Goal: Information Seeking & Learning: Learn about a topic

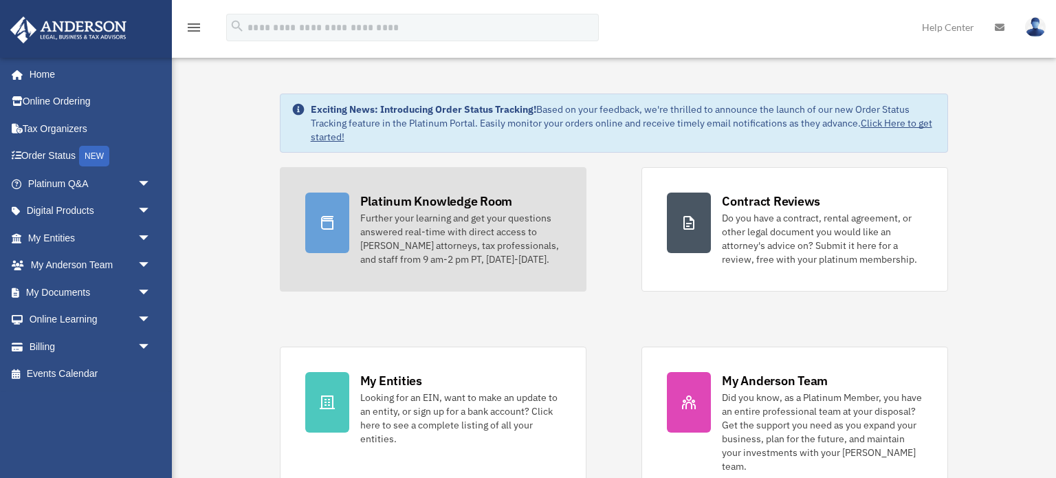
click at [394, 226] on div "Further your learning and get your questions answered real-time with direct acc…" at bounding box center [460, 238] width 201 height 55
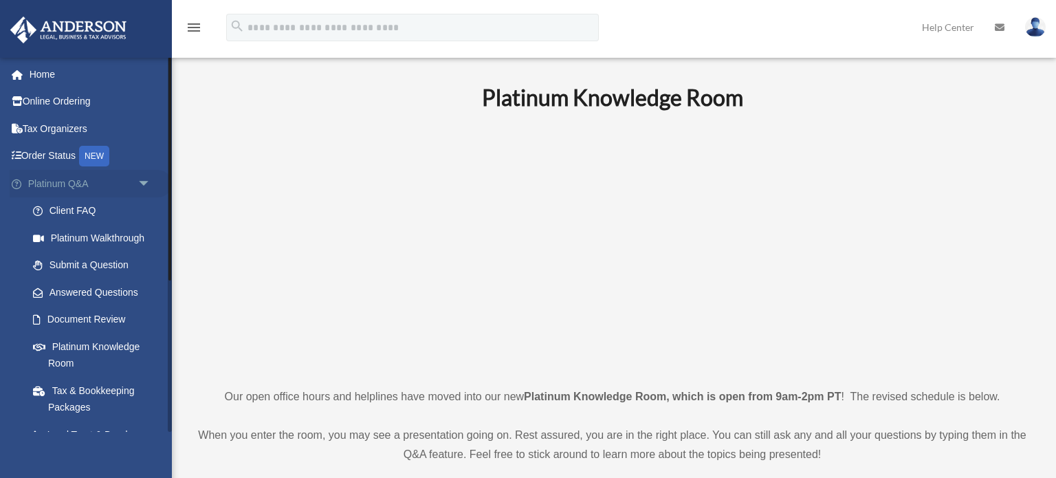
click at [89, 190] on link "Platinum Q&A arrow_drop_down" at bounding box center [91, 184] width 162 height 28
click at [144, 191] on span "arrow_drop_down" at bounding box center [152, 184] width 28 height 28
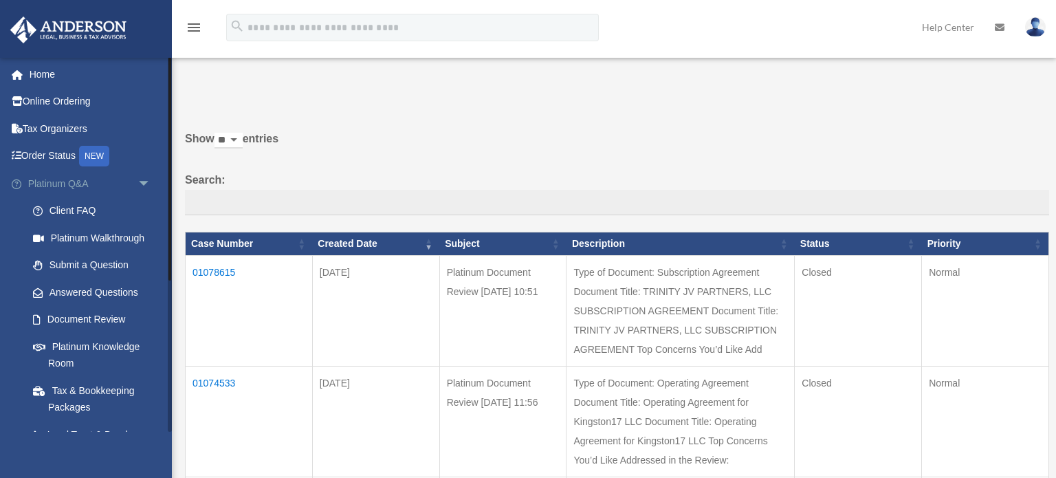
click at [149, 183] on span "arrow_drop_down" at bounding box center [152, 184] width 28 height 28
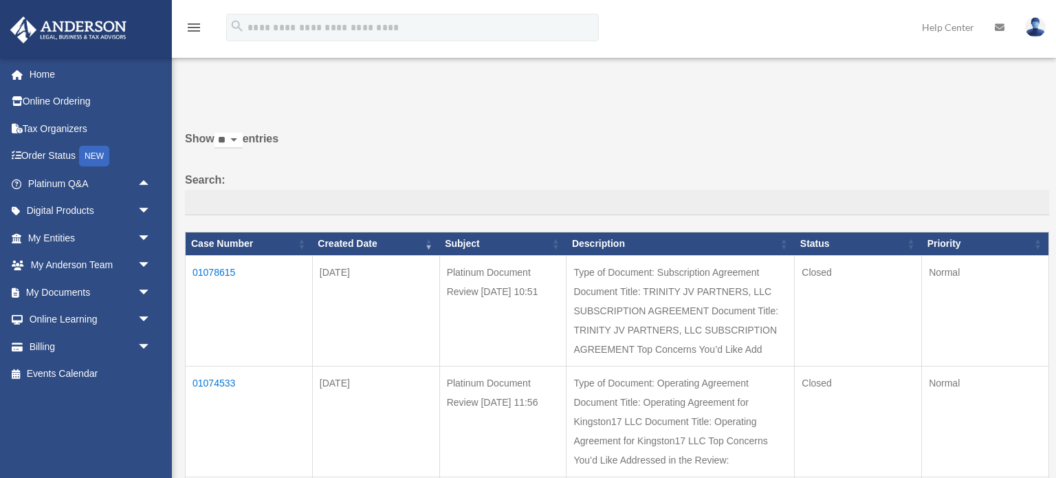
click at [192, 32] on icon "menu" at bounding box center [194, 27] width 17 height 17
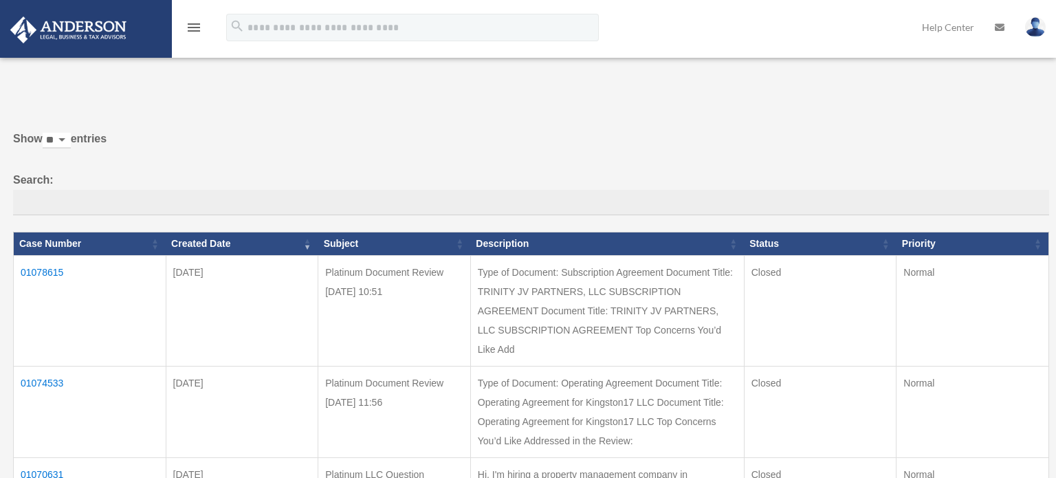
click at [192, 32] on icon "menu" at bounding box center [194, 27] width 17 height 17
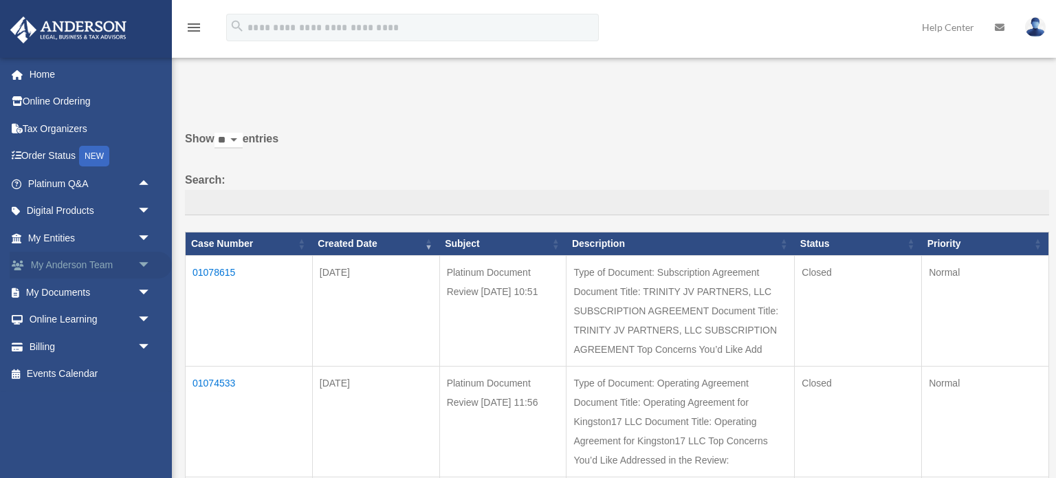
click at [142, 264] on span "arrow_drop_down" at bounding box center [152, 266] width 28 height 28
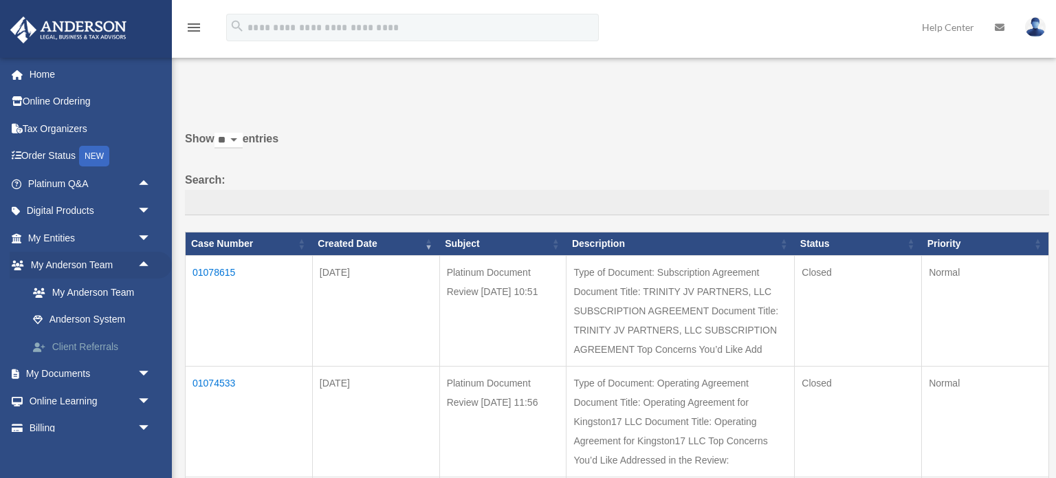
click at [124, 342] on link "Client Referrals" at bounding box center [95, 347] width 153 height 28
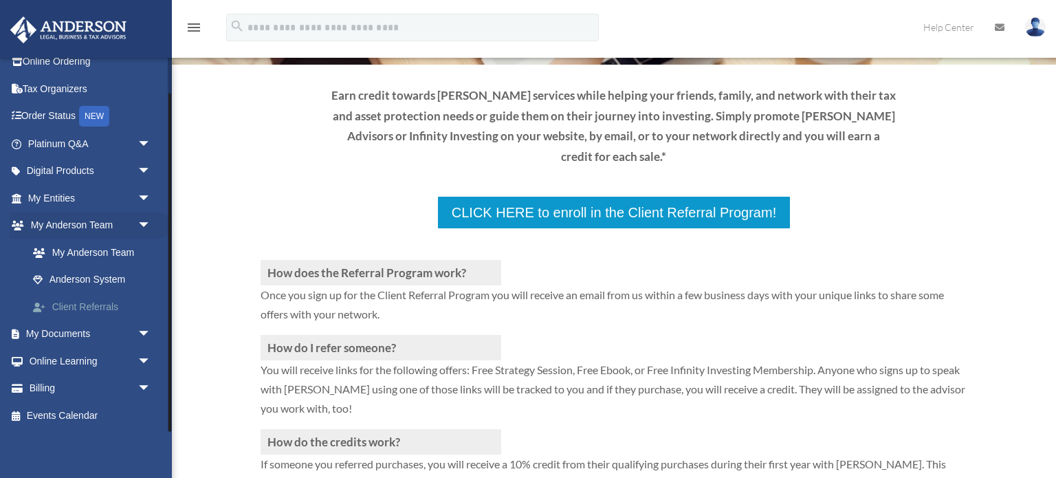
scroll to position [41, 0]
click at [129, 278] on link "Anderson System" at bounding box center [95, 279] width 153 height 28
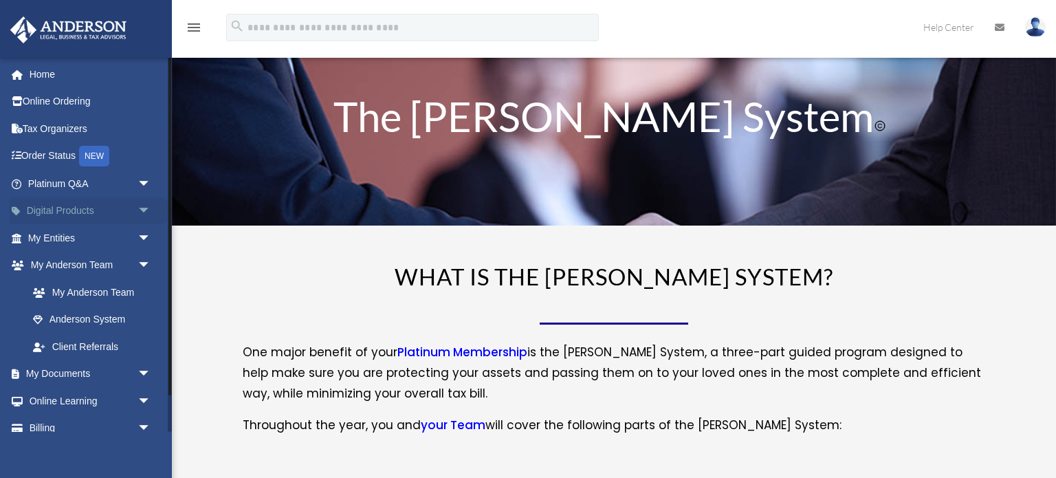
click at [142, 216] on span "arrow_drop_down" at bounding box center [152, 211] width 28 height 28
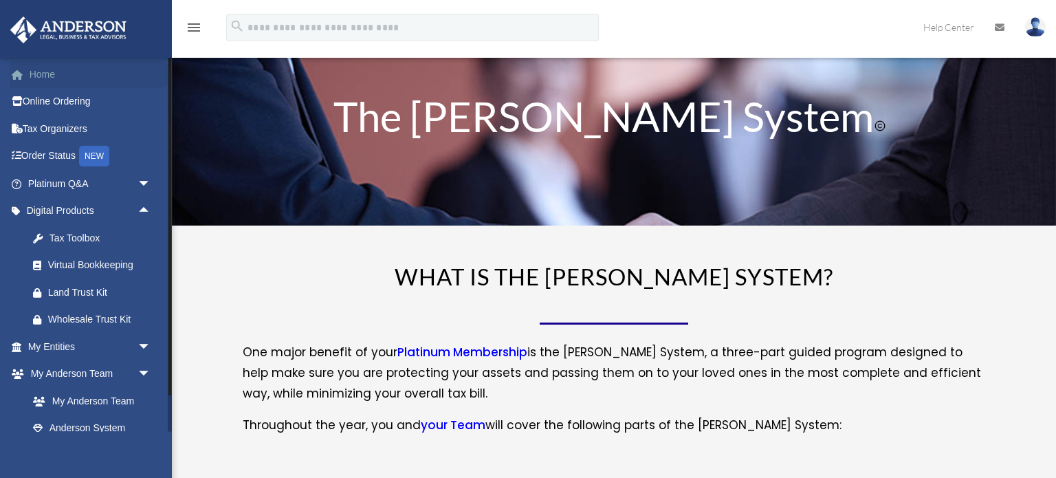
click at [52, 69] on link "Home" at bounding box center [91, 75] width 162 height 28
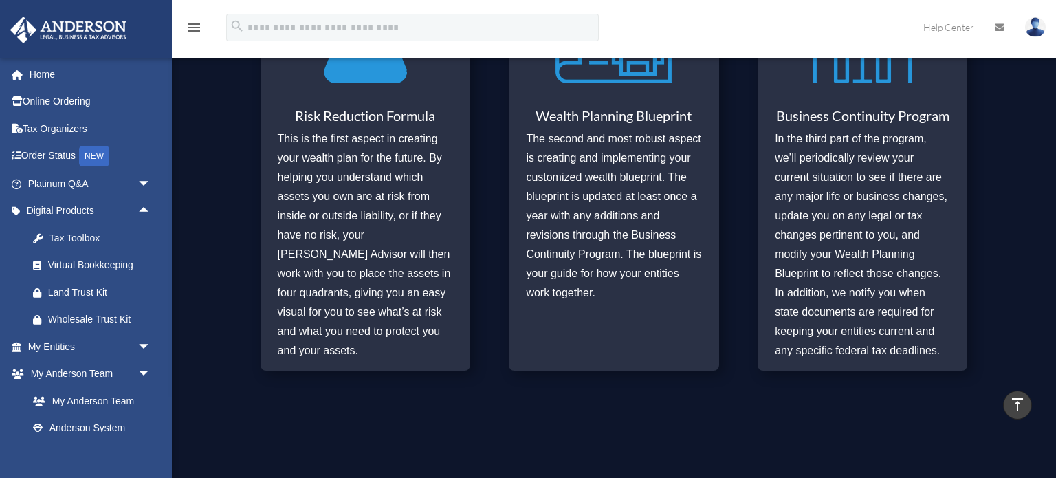
scroll to position [1127, 0]
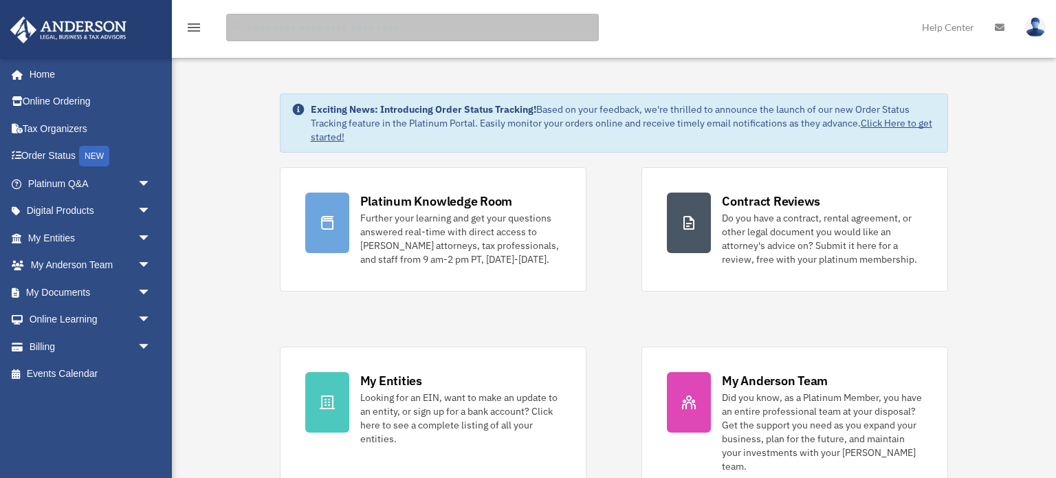
click at [359, 23] on input "search" at bounding box center [412, 28] width 373 height 28
type input "******"
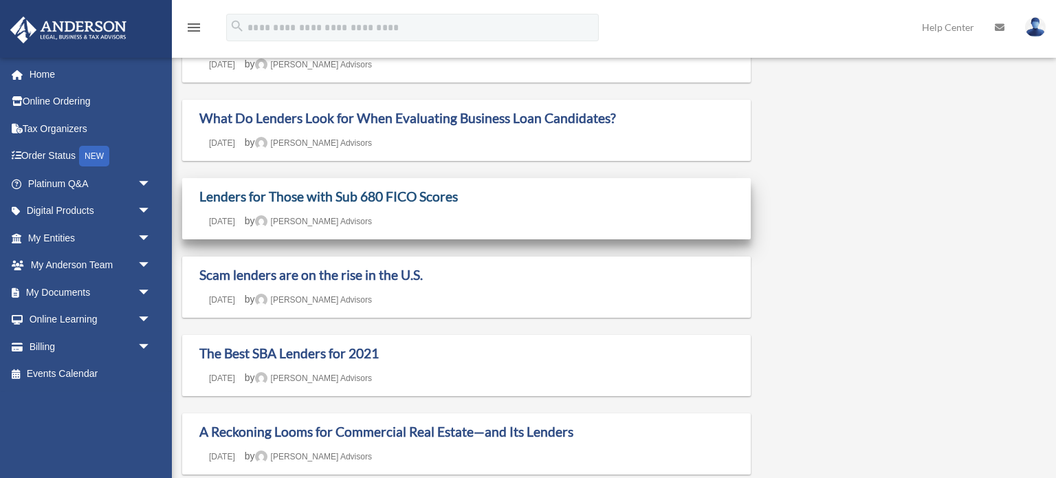
scroll to position [182, 0]
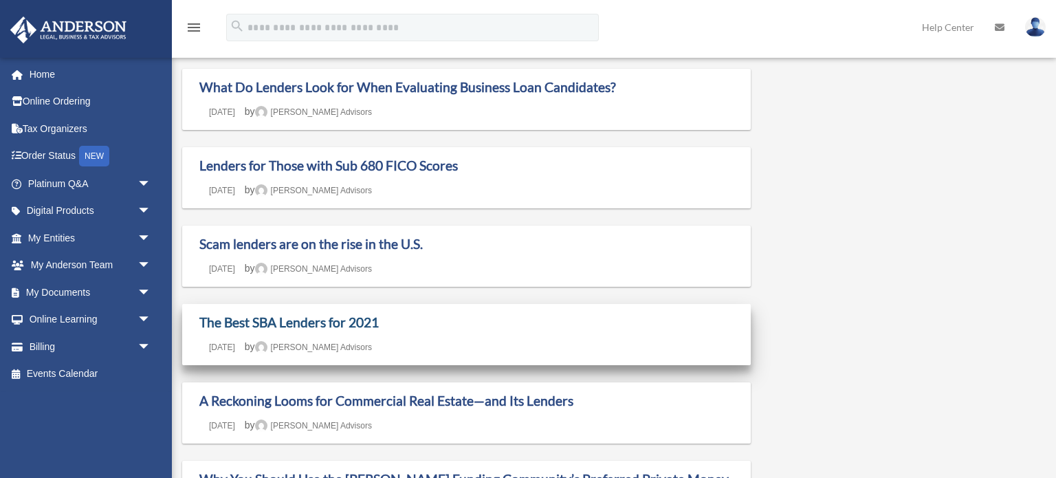
click at [296, 325] on link "The Best SBA Lenders for 2021" at bounding box center [288, 322] width 179 height 16
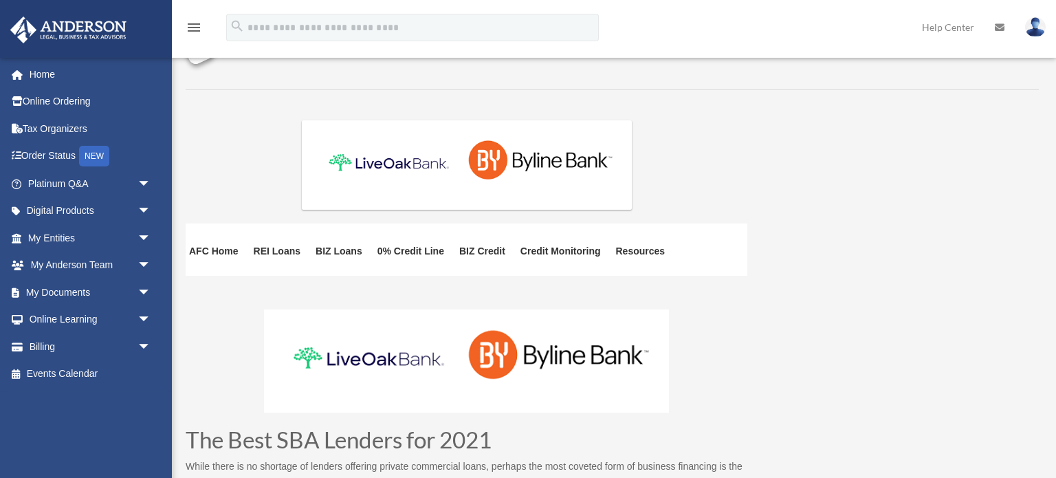
scroll to position [151, 0]
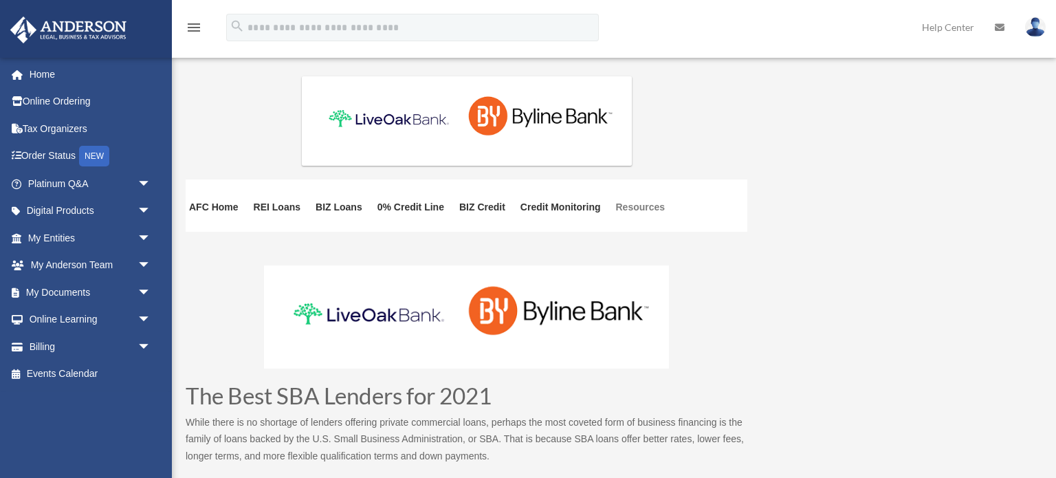
click at [638, 206] on link "Resources" at bounding box center [641, 217] width 50 height 30
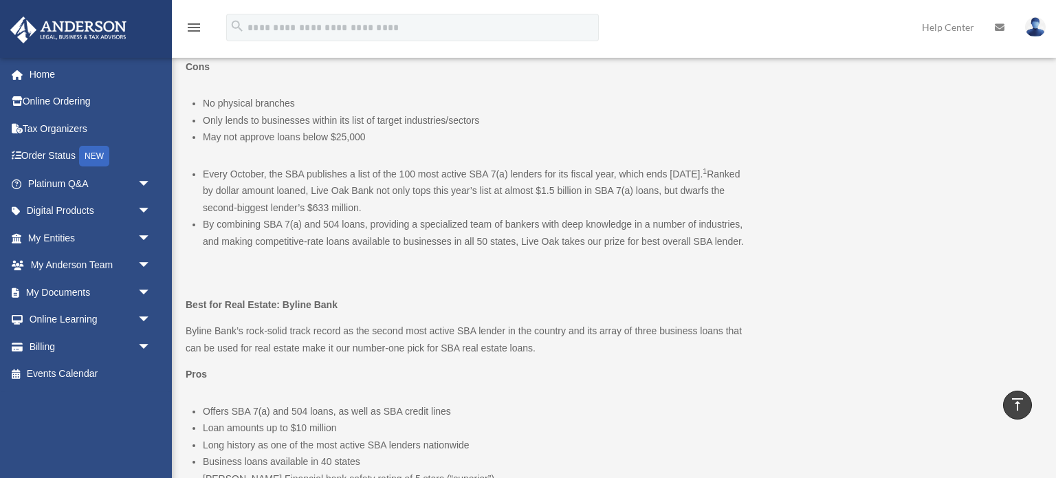
scroll to position [857, 0]
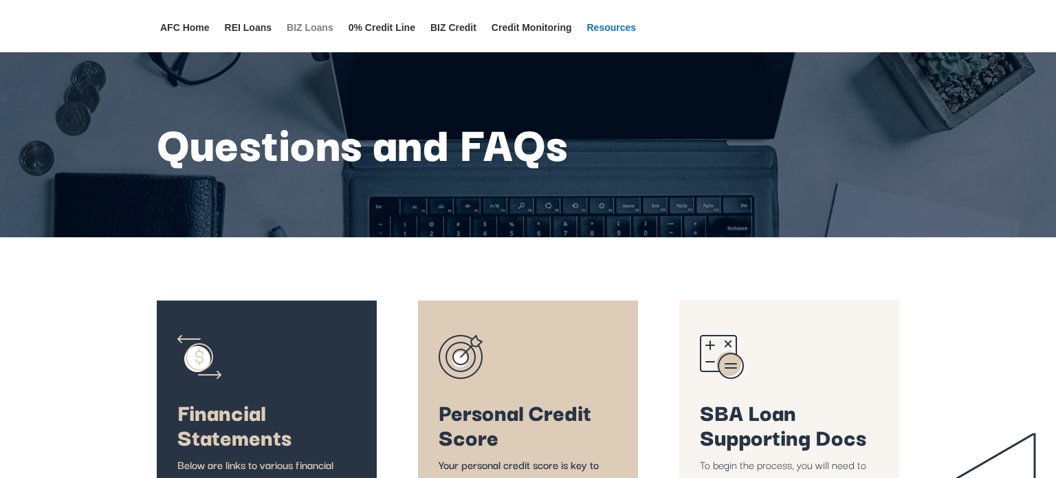
click at [311, 26] on link "BIZ Loans" at bounding box center [310, 38] width 47 height 30
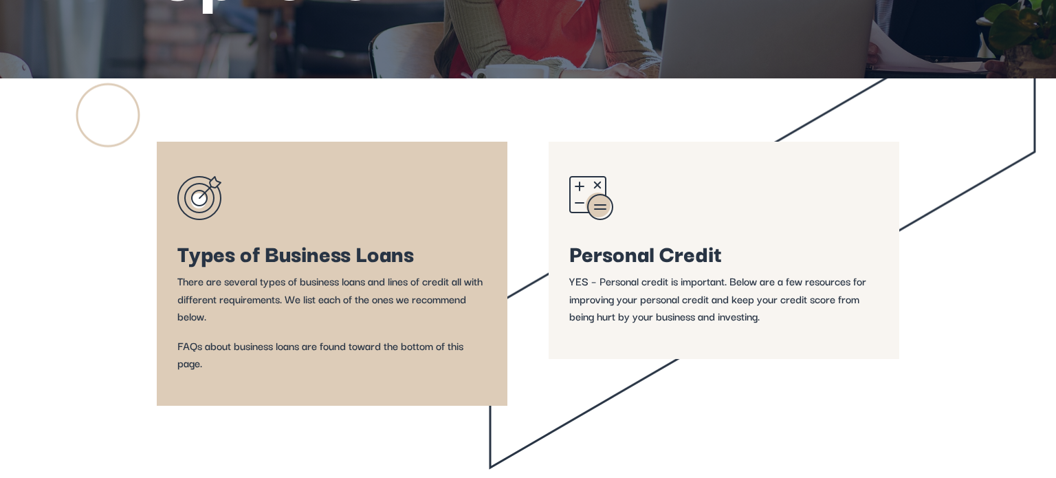
scroll to position [305, 0]
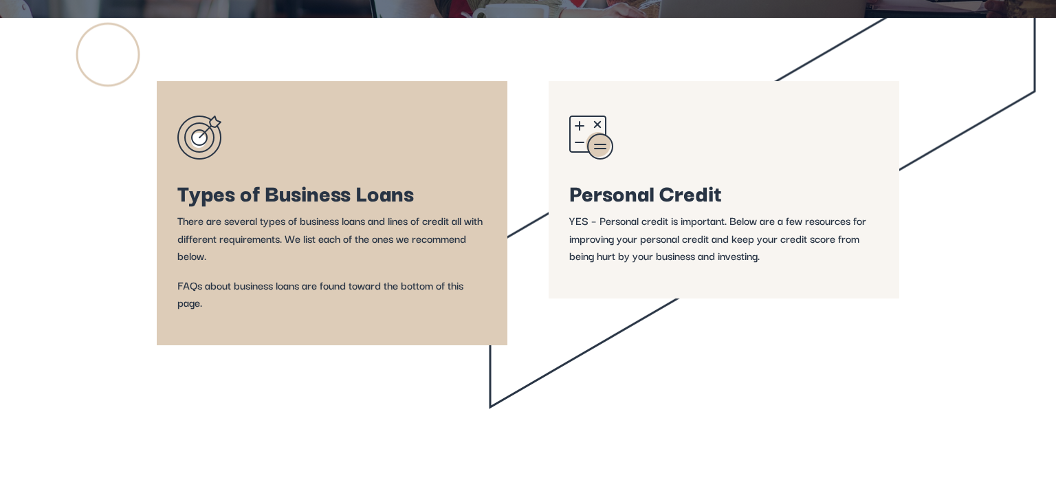
drag, startPoint x: 244, startPoint y: 229, endPoint x: 337, endPoint y: 237, distance: 93.2
click at [337, 237] on p "There are several types of business loans and lines of credit all with differen…" at bounding box center [331, 244] width 309 height 65
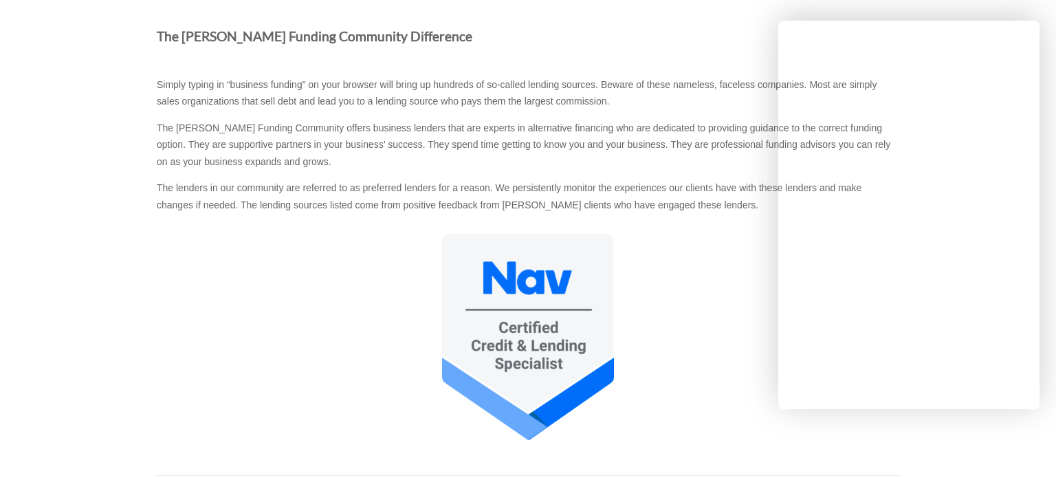
scroll to position [0, 0]
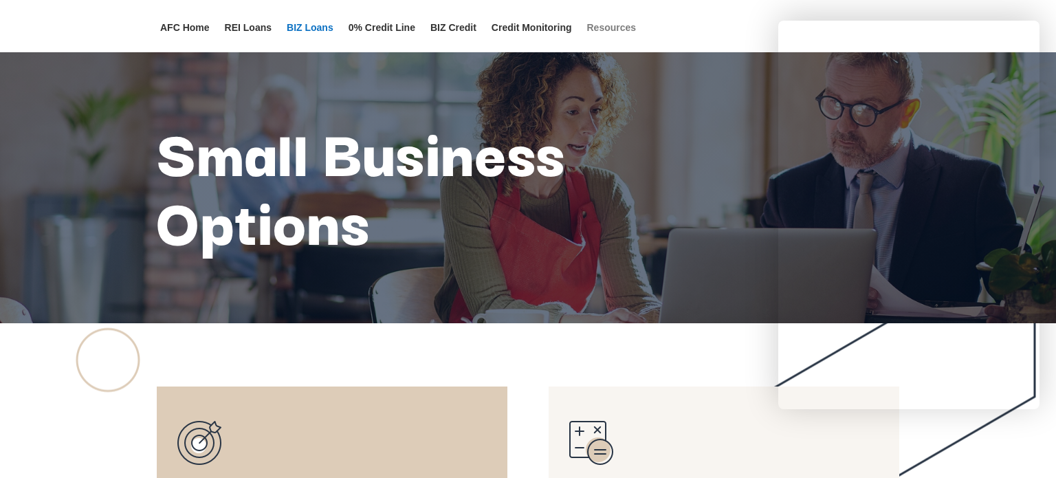
click at [621, 30] on link "Resources" at bounding box center [612, 38] width 50 height 30
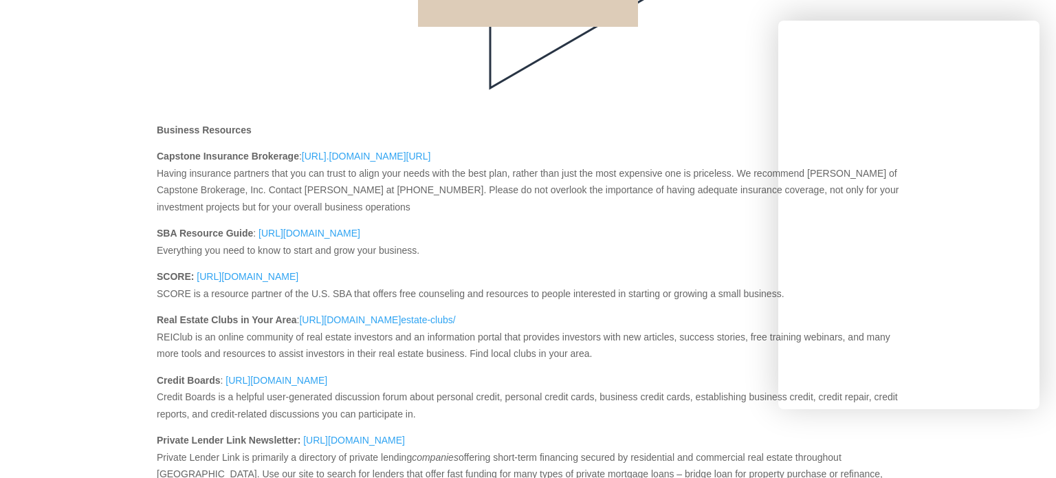
scroll to position [825, 0]
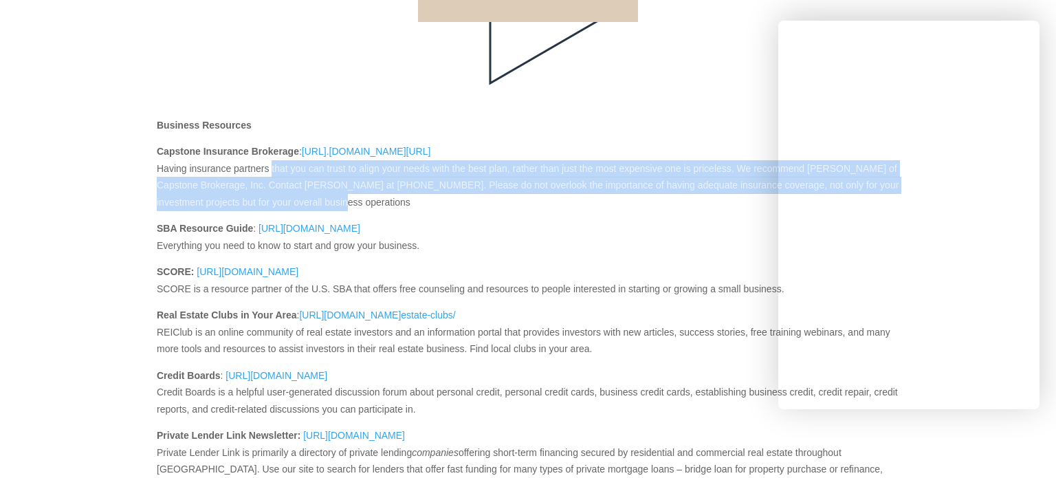
drag, startPoint x: 267, startPoint y: 184, endPoint x: 331, endPoint y: 217, distance: 71.7
click at [331, 217] on p "Capstone Insurance Brokerage : https://www. capstonebrokerage.com/ Having insur…" at bounding box center [528, 181] width 743 height 77
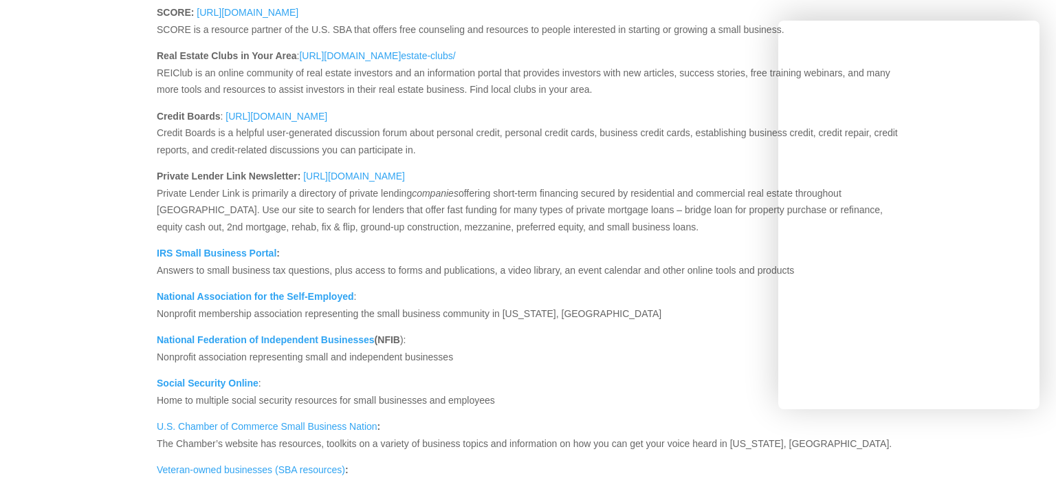
scroll to position [1086, 0]
click at [335, 186] on link "https://privatelenderlink.com/" at bounding box center [354, 177] width 102 height 18
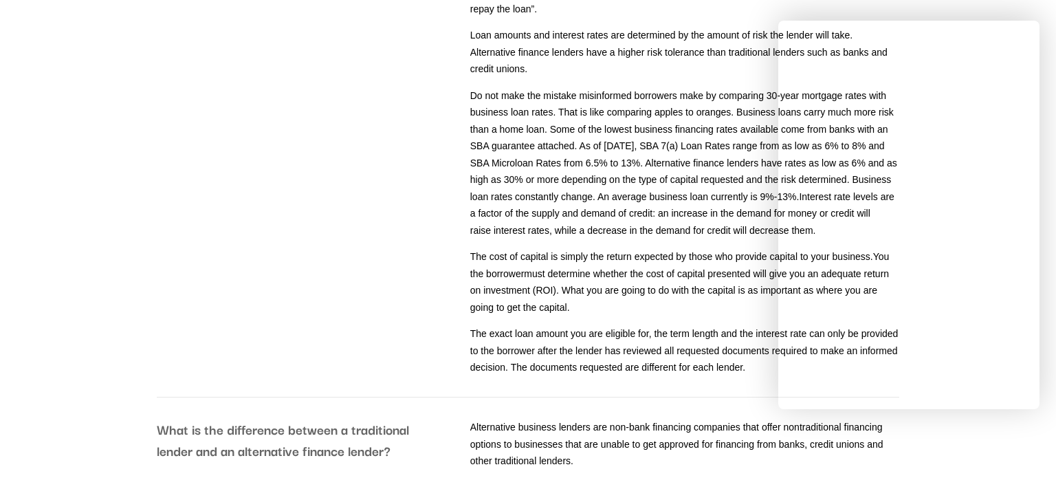
scroll to position [2464, 0]
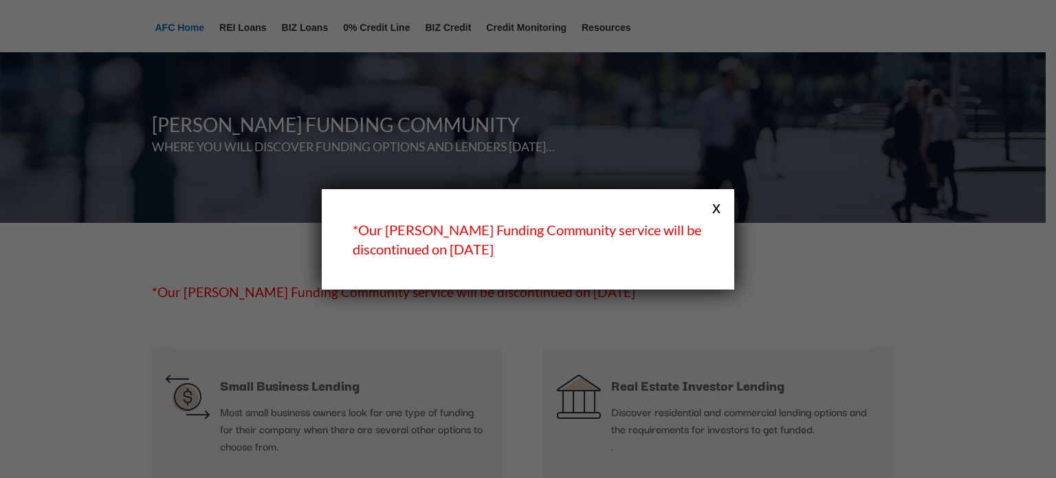
click at [716, 204] on button "x" at bounding box center [716, 207] width 18 height 18
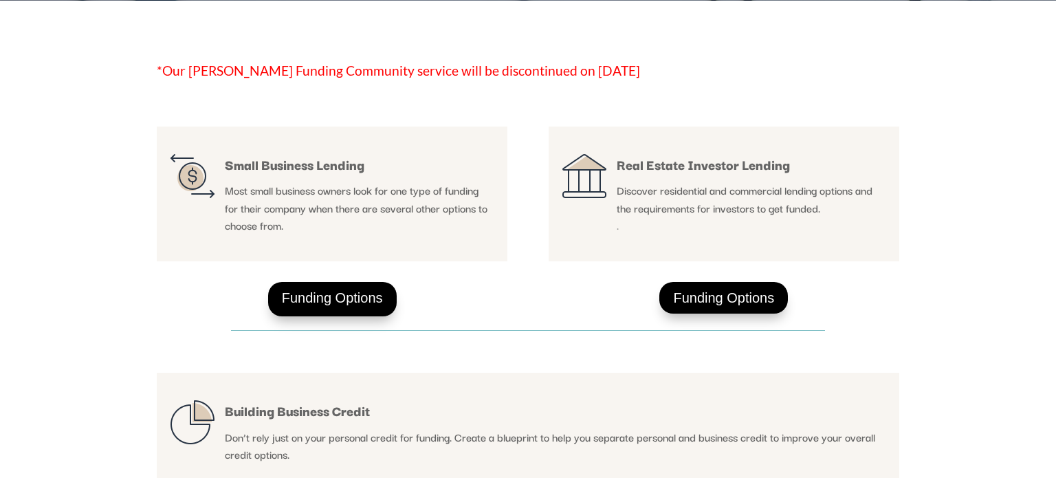
scroll to position [252, 0]
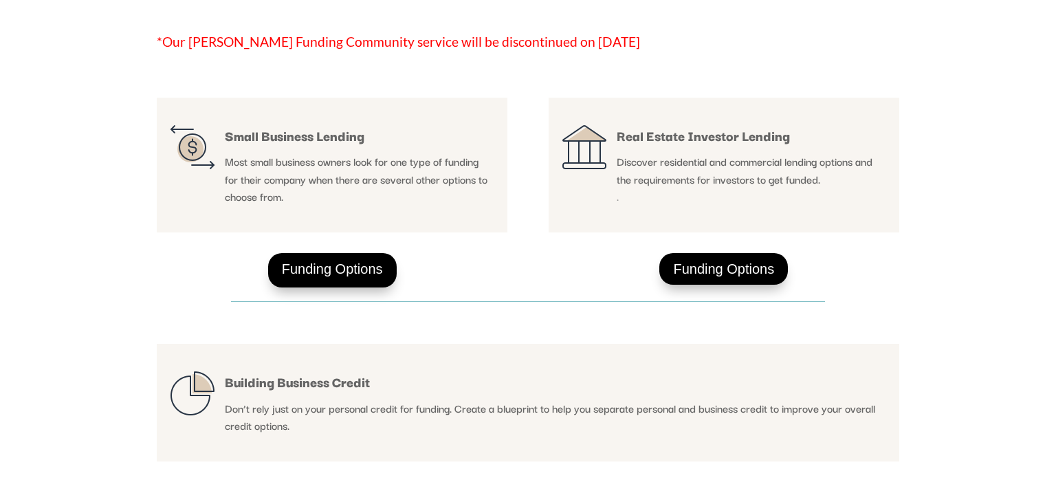
click at [329, 215] on div "Small Business Lending Most small business owners look for one type of funding …" at bounding box center [332, 165] width 351 height 135
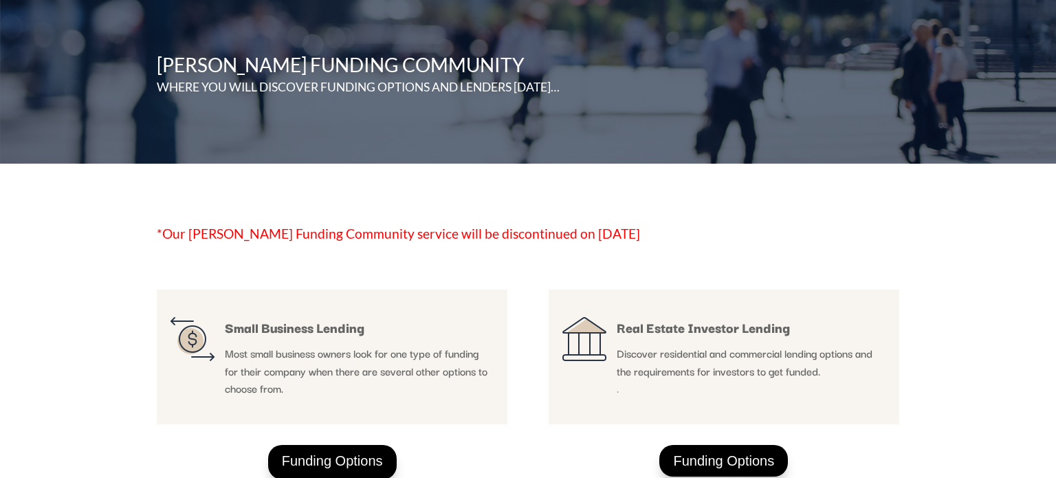
scroll to position [289, 0]
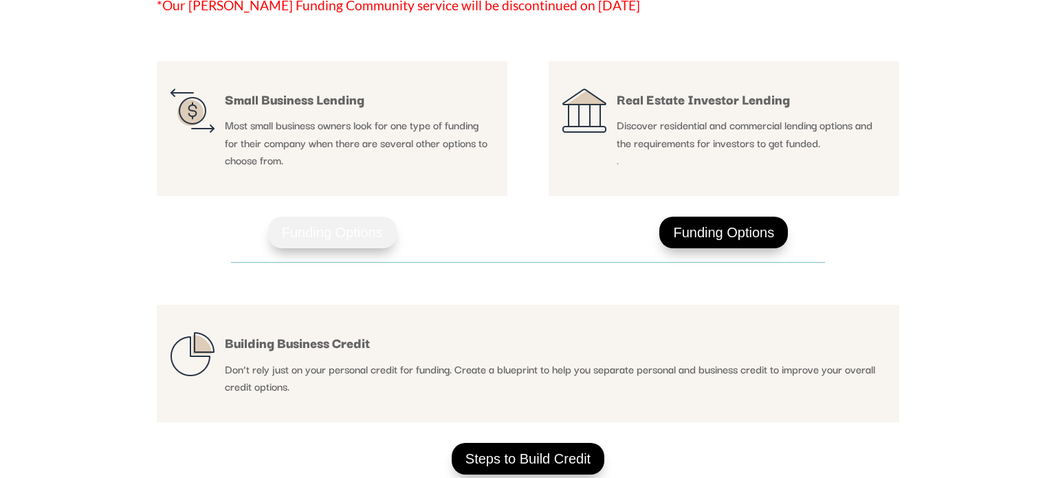
click at [350, 225] on link "Funding Options" at bounding box center [332, 233] width 129 height 32
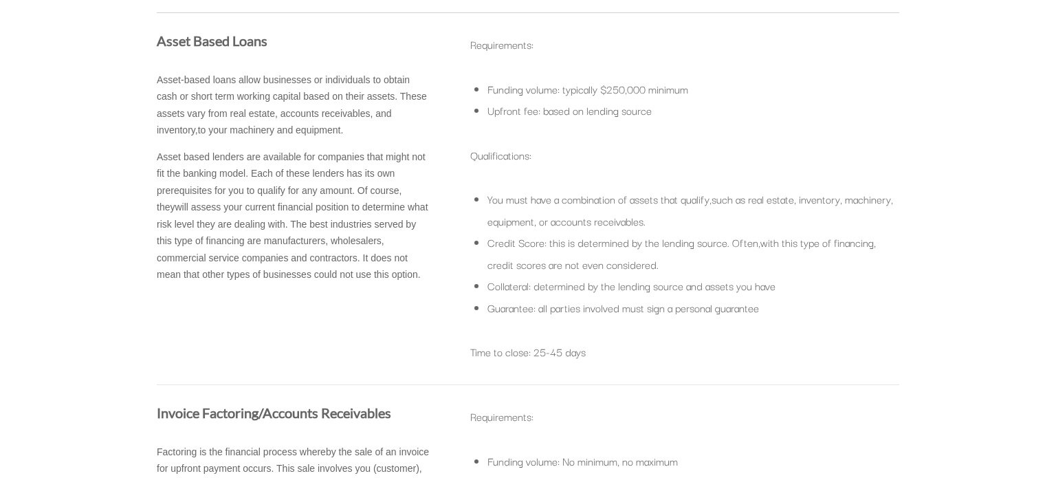
scroll to position [2745, 0]
